Goal: Task Accomplishment & Management: Manage account settings

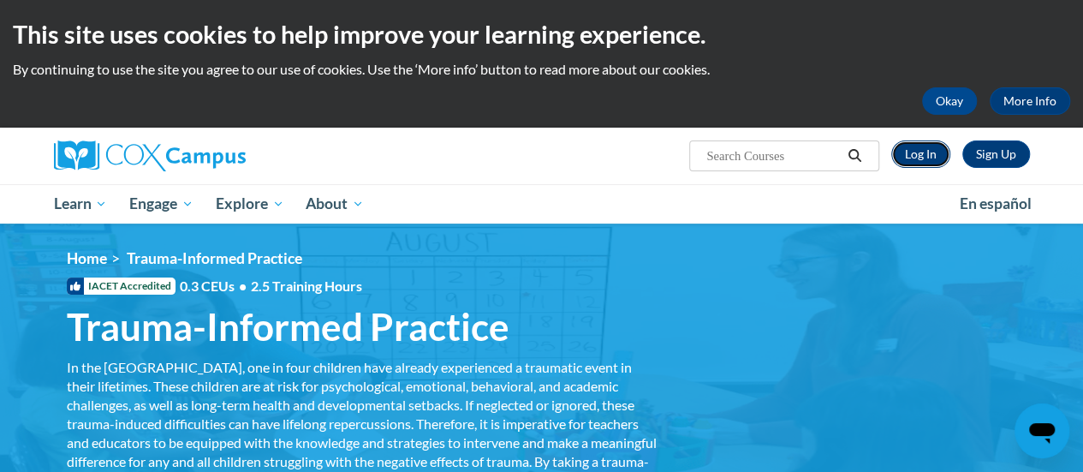
click at [921, 151] on link "Log In" at bounding box center [920, 153] width 59 height 27
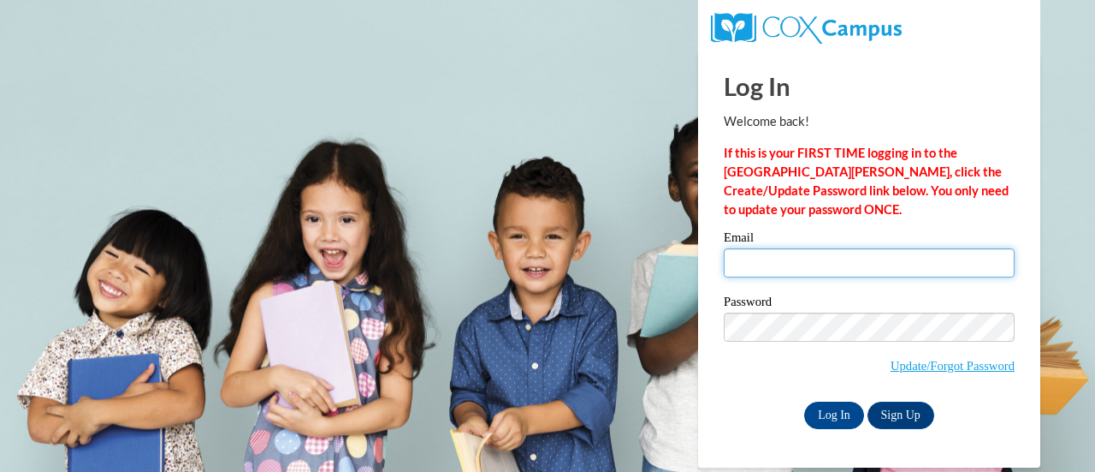
click at [790, 261] on input "Email" at bounding box center [869, 262] width 291 height 29
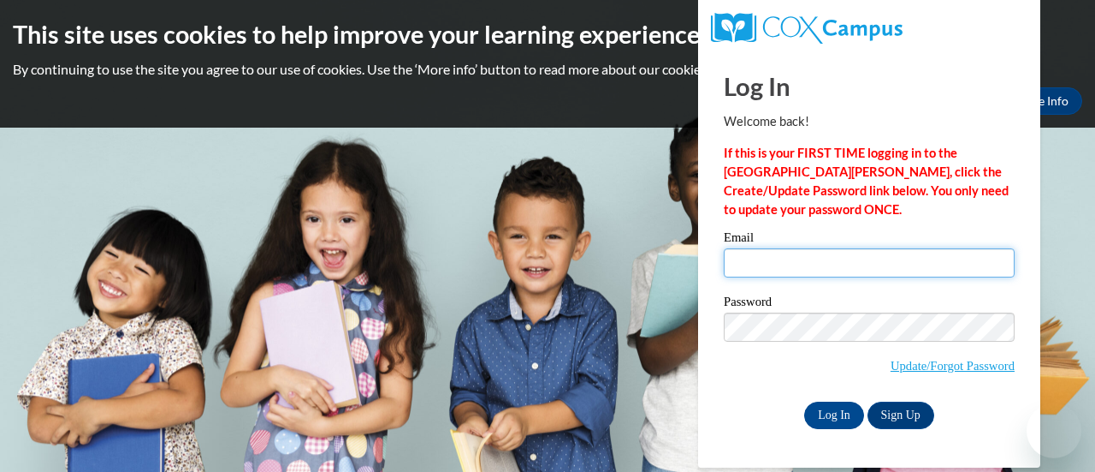
type input "donna.cushing@irsd.k12.de.us"
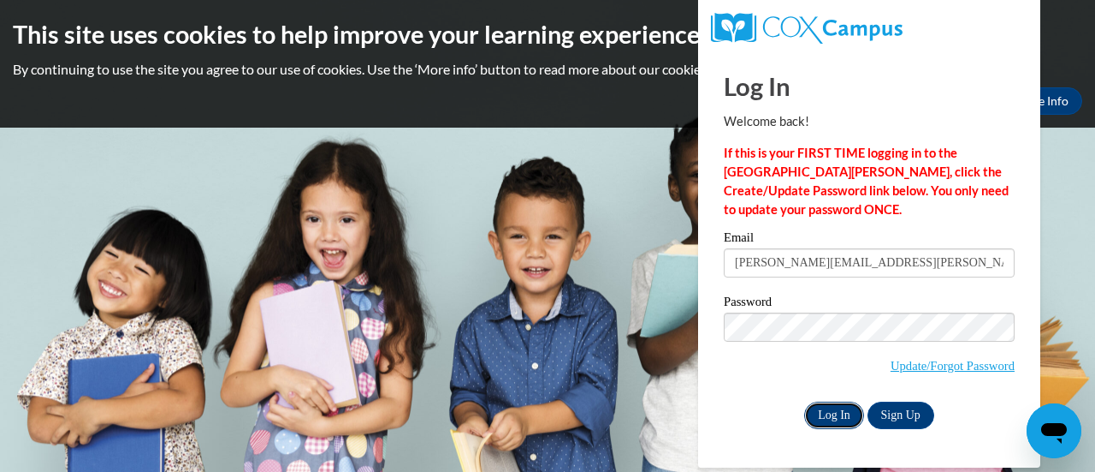
click at [845, 410] on input "Log In" at bounding box center [834, 414] width 60 height 27
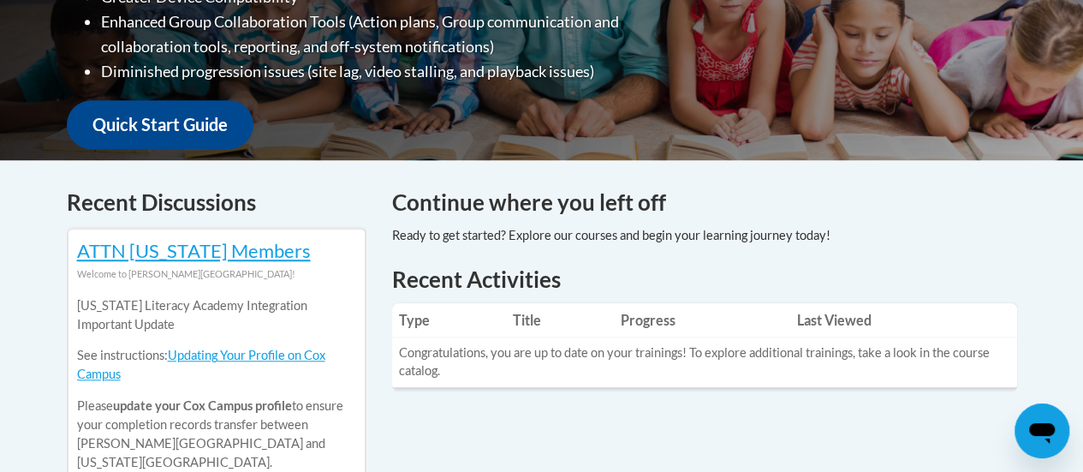
scroll to position [584, 0]
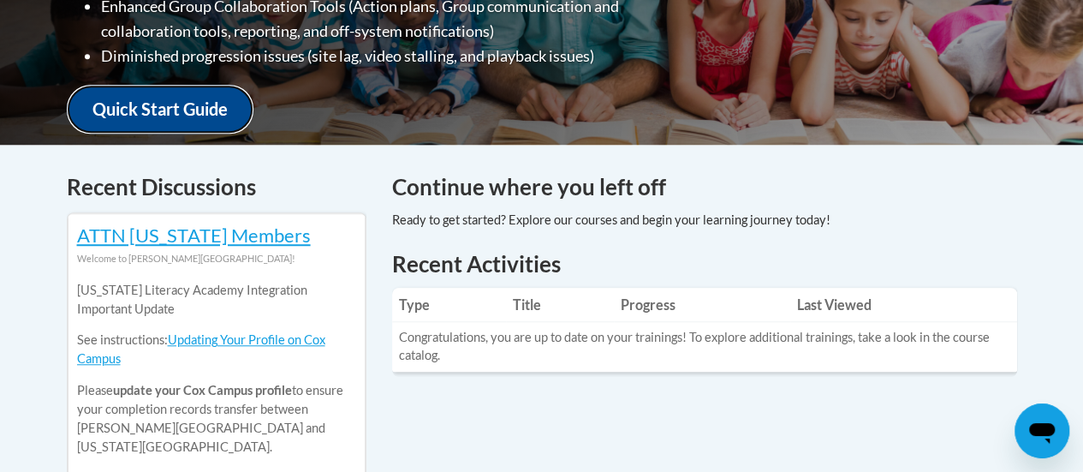
click at [205, 86] on link "Quick Start Guide" at bounding box center [160, 109] width 187 height 49
